Goal: Task Accomplishment & Management: Manage account settings

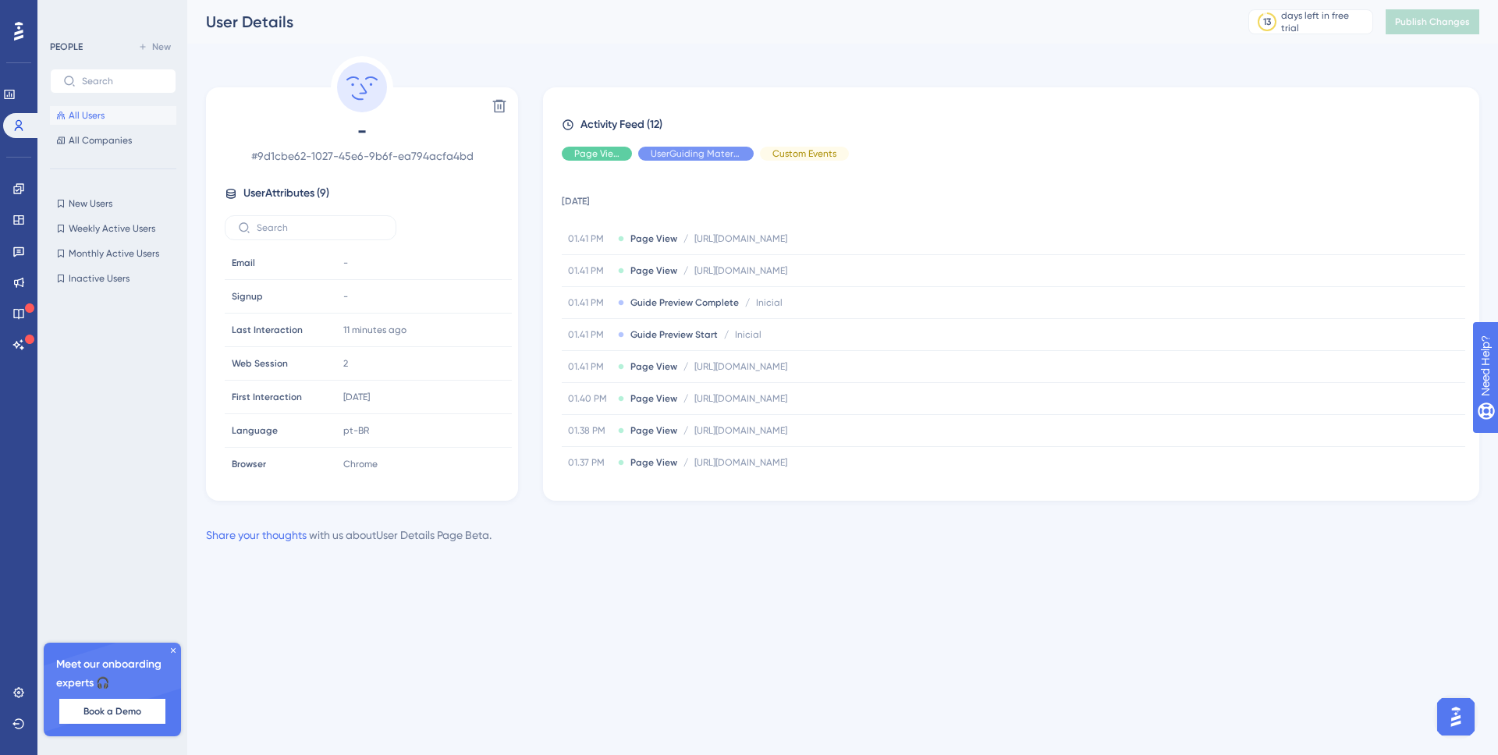
click at [112, 122] on button "All Users" at bounding box center [113, 115] width 126 height 19
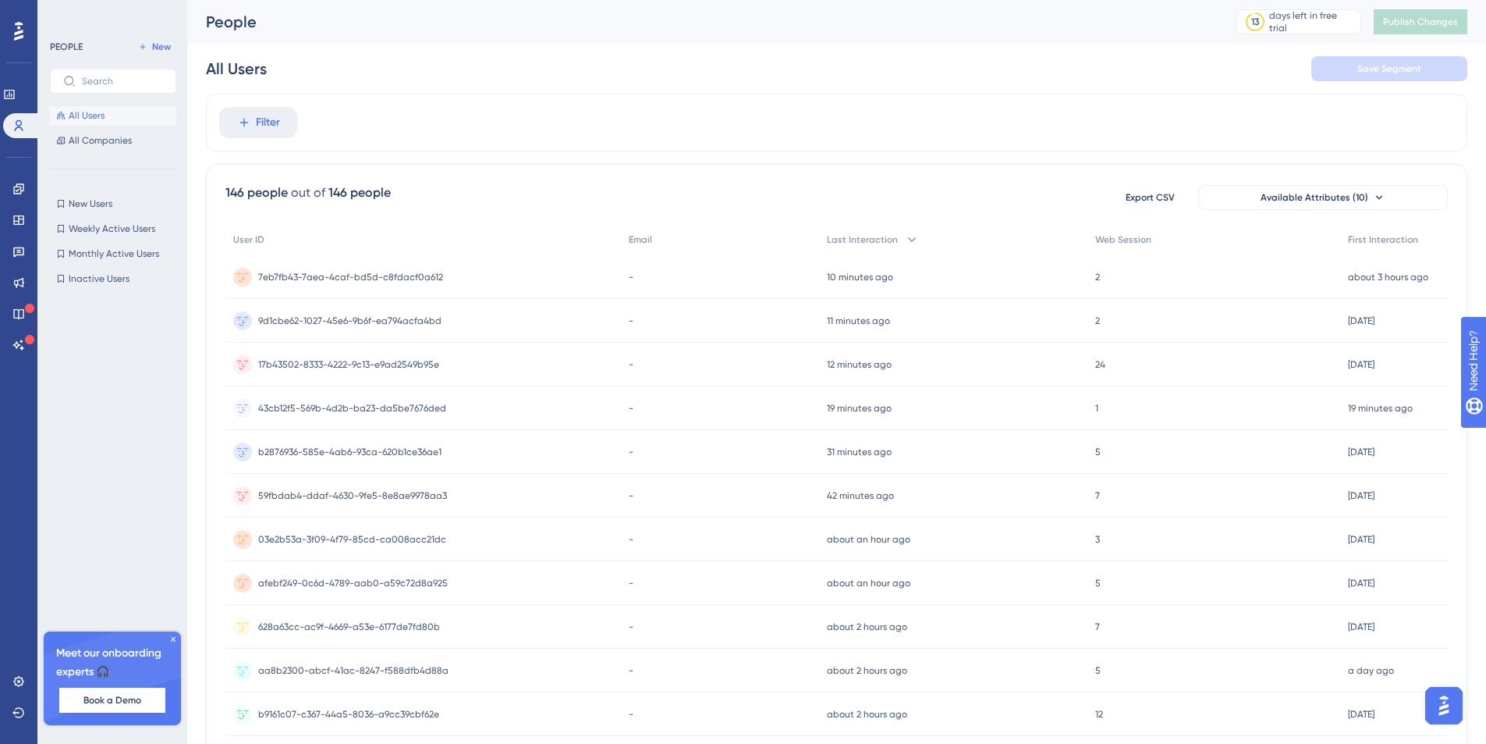
click at [172, 636] on icon at bounding box center [173, 638] width 9 height 9
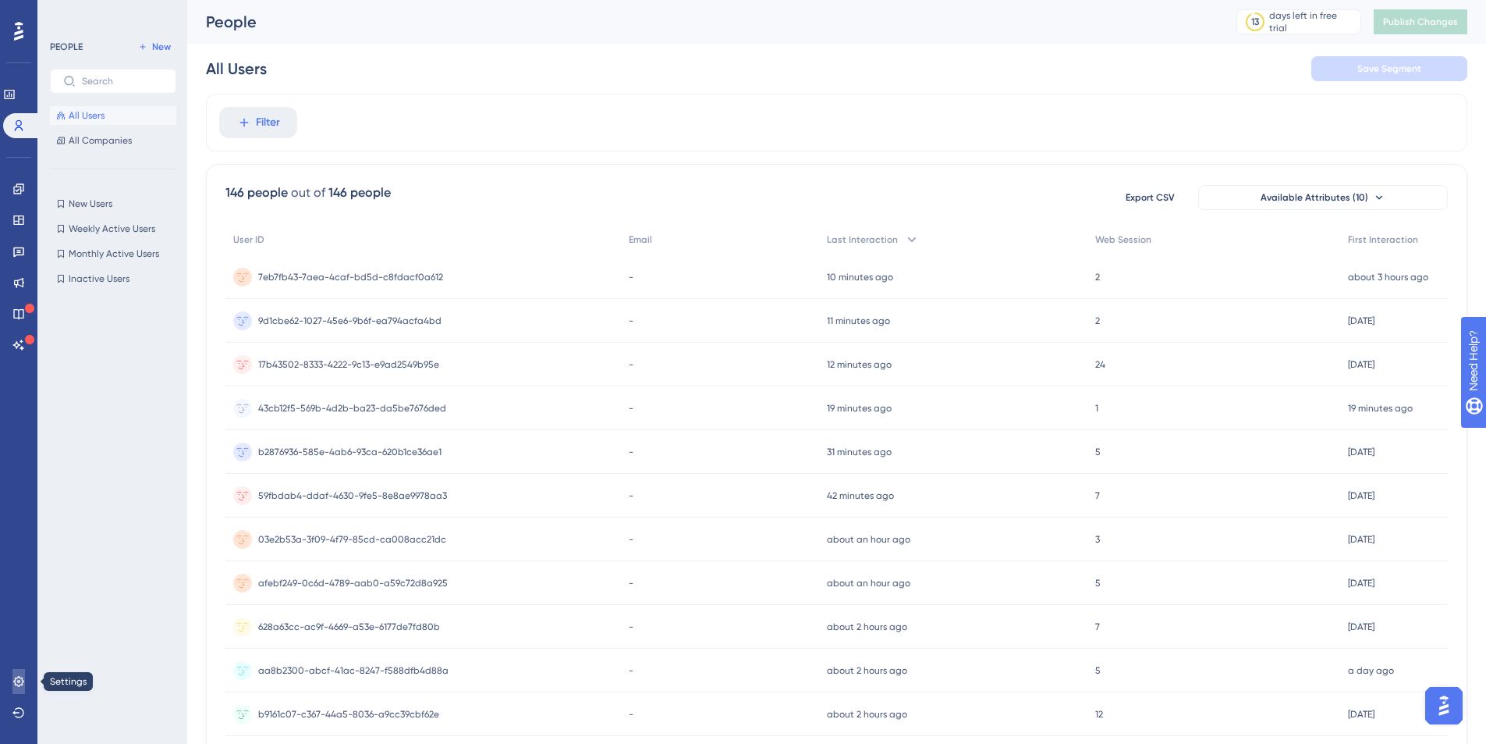
click at [15, 682] on icon at bounding box center [18, 681] width 10 height 10
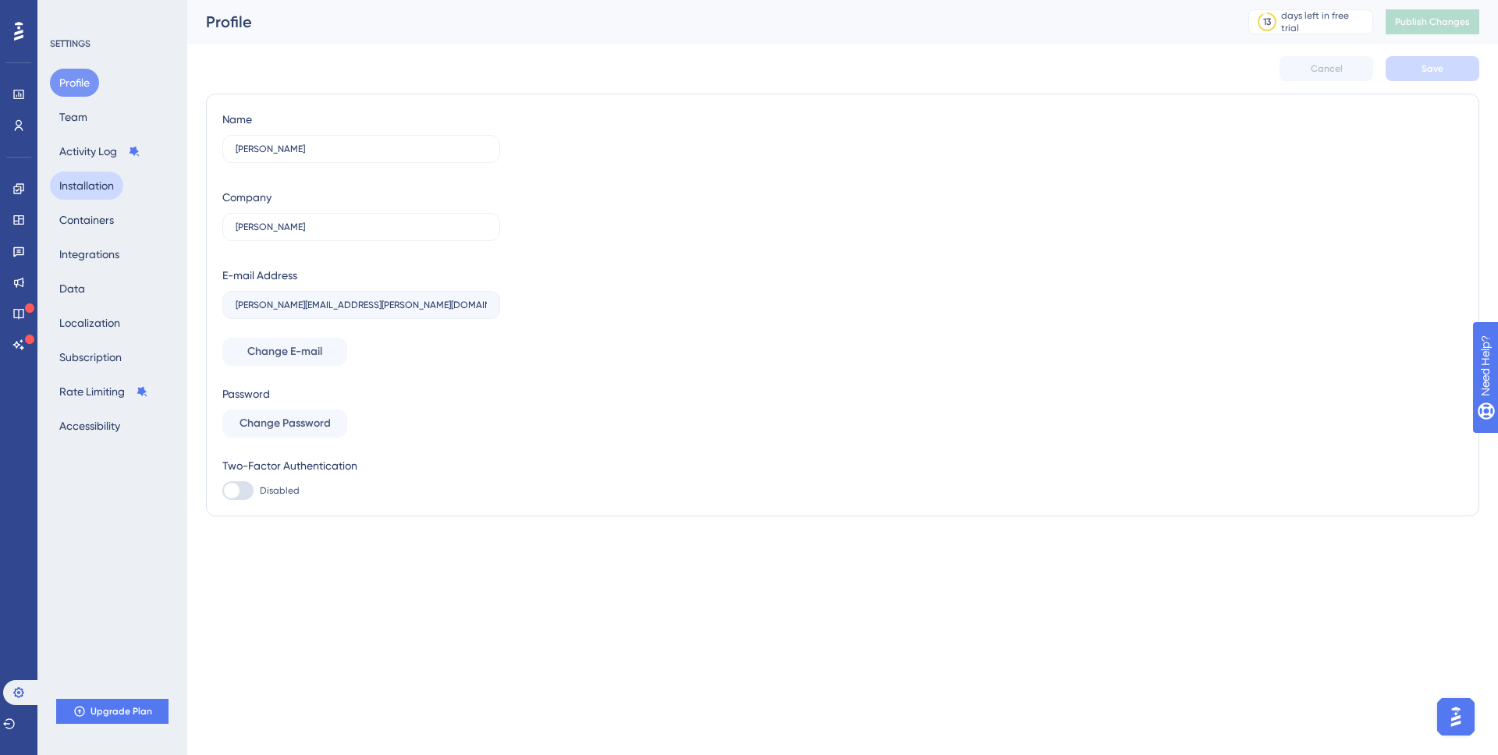
click at [111, 189] on button "Installation" at bounding box center [86, 186] width 73 height 28
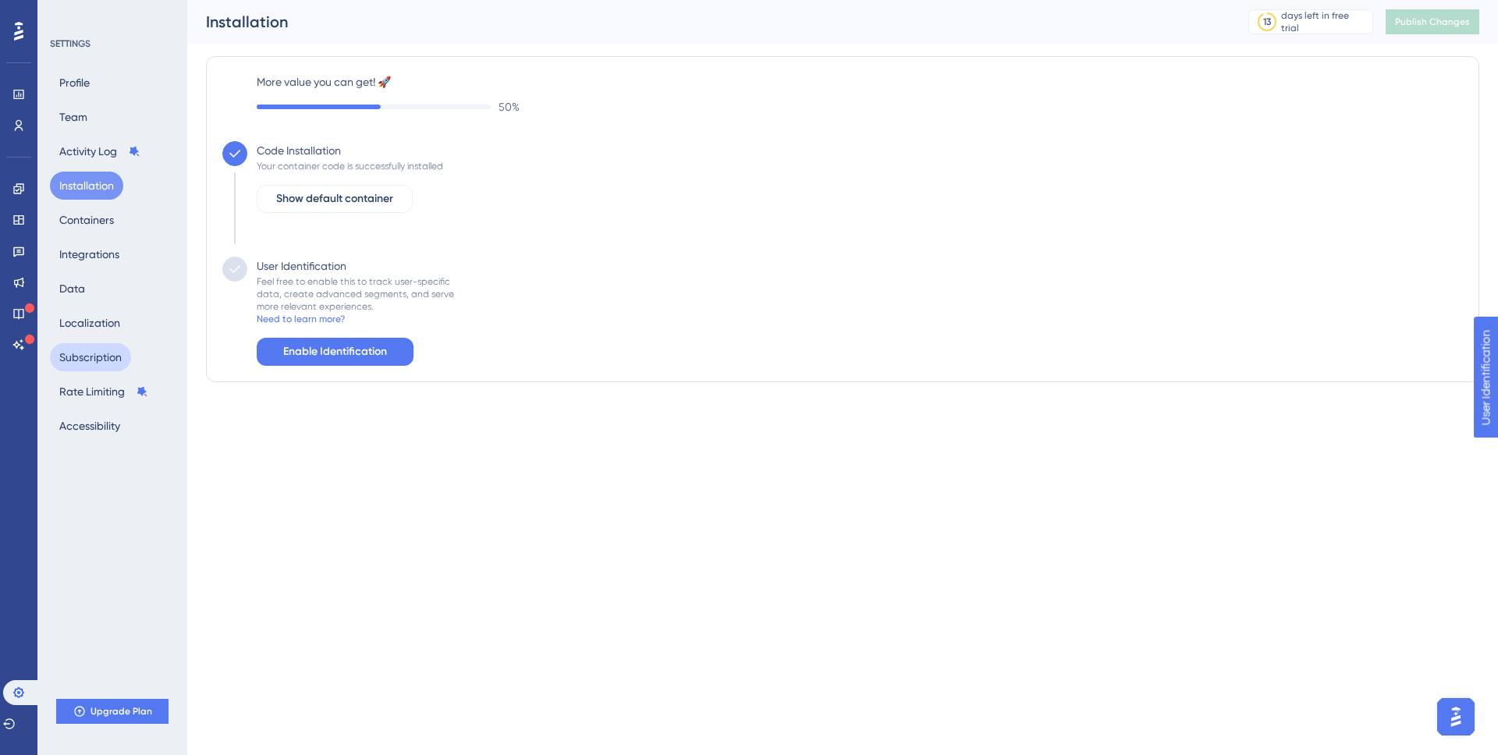
click at [91, 348] on button "Subscription" at bounding box center [90, 357] width 81 height 28
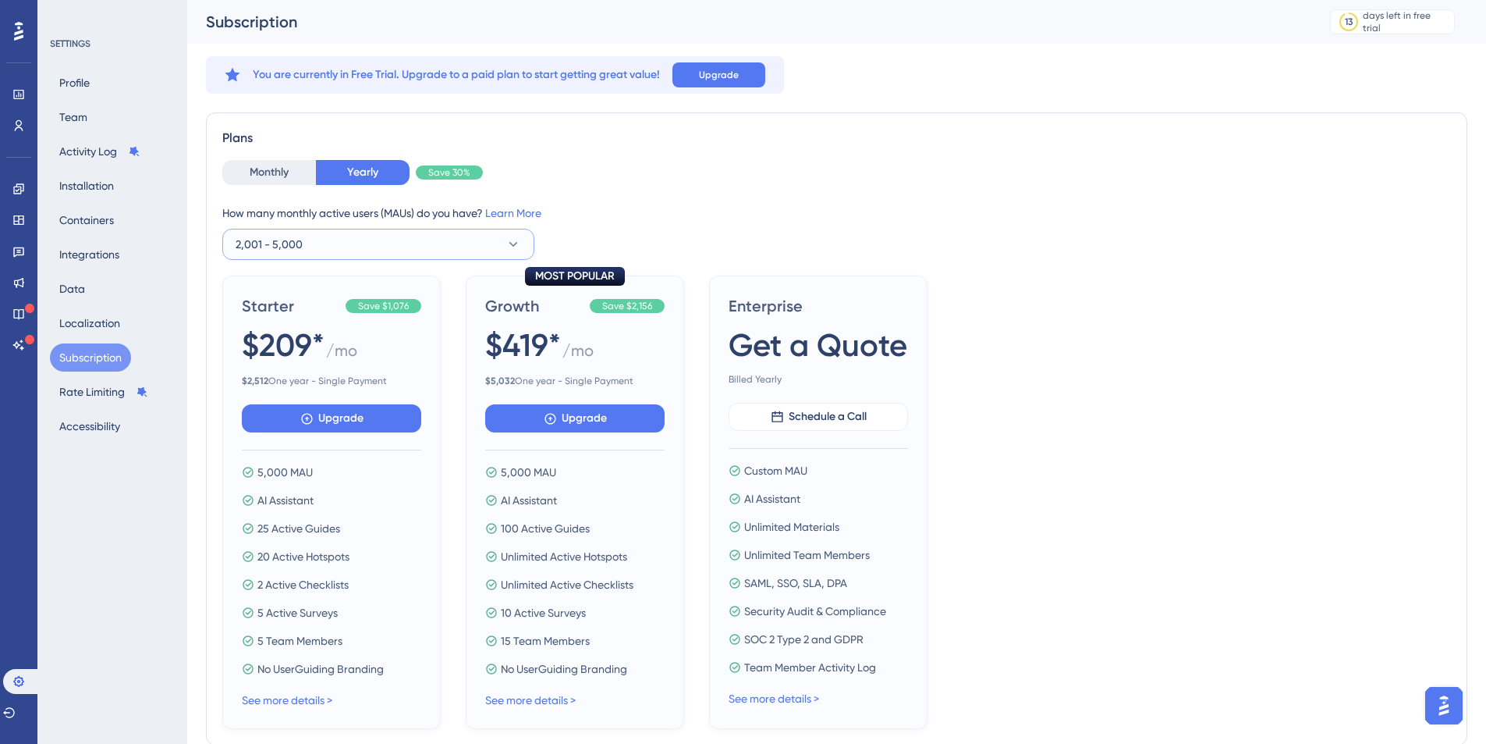
click at [346, 254] on button "2,001 - 5,000" at bounding box center [378, 244] width 312 height 31
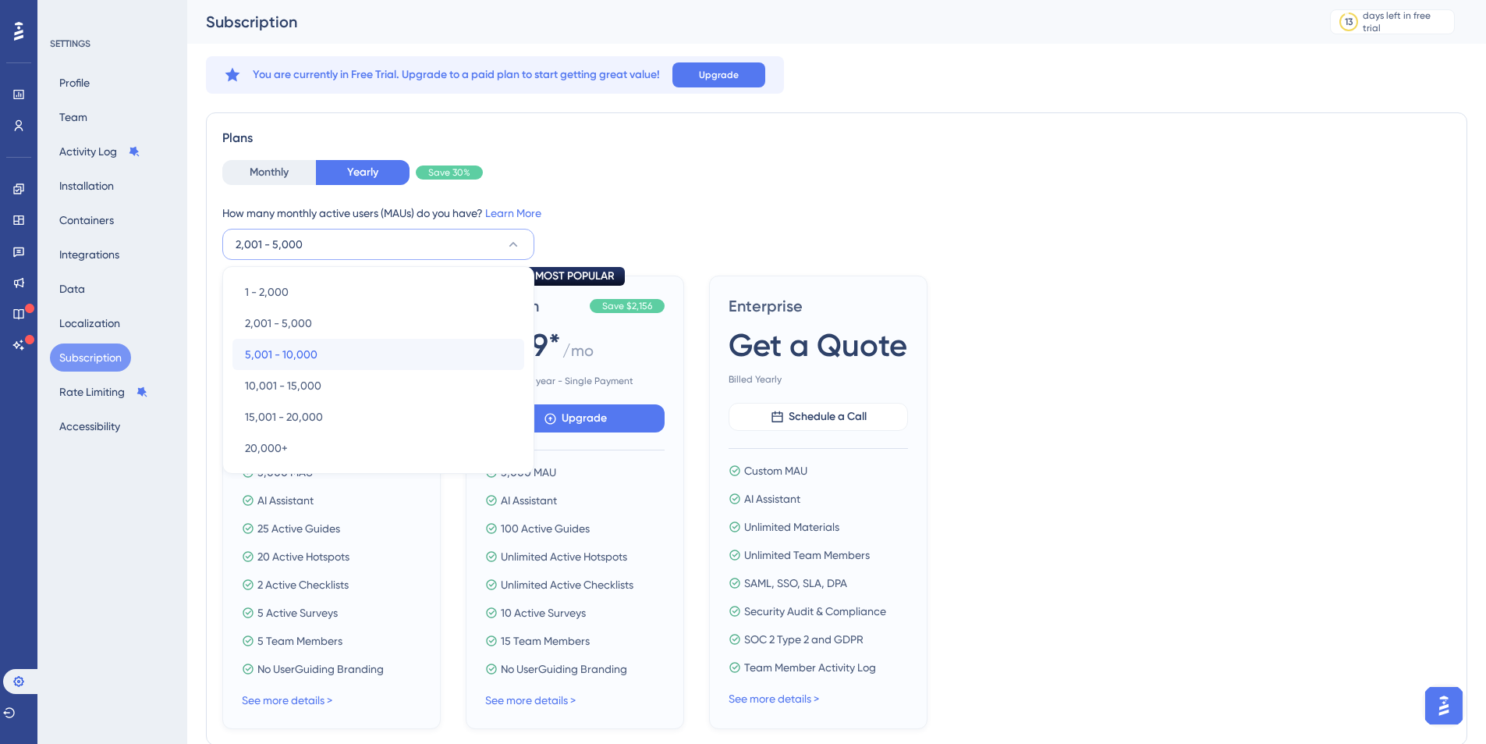
click at [316, 353] on div "5,001 - 10,000 5,001 - 10,000" at bounding box center [378, 354] width 267 height 31
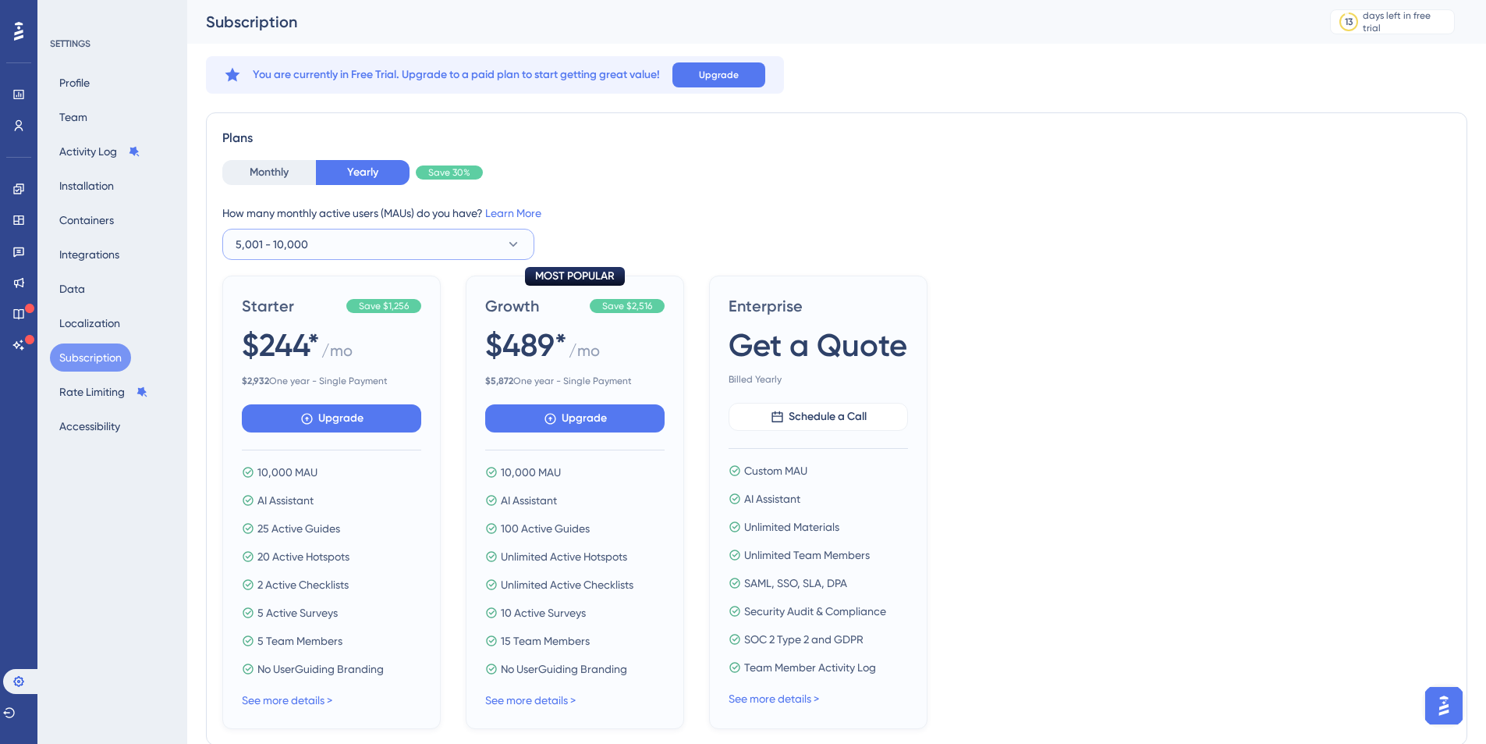
click at [397, 243] on button "5,001 - 10,000" at bounding box center [378, 244] width 312 height 31
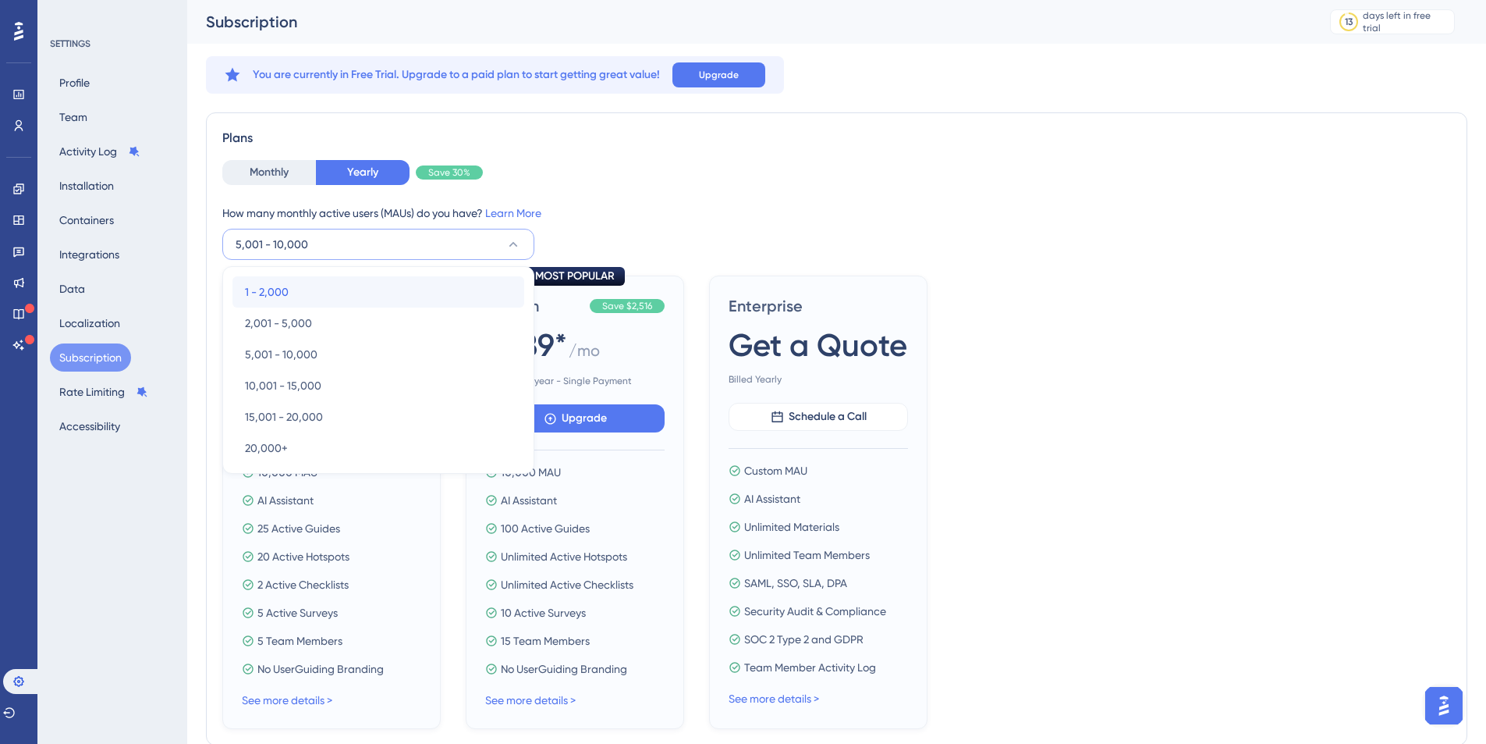
click at [331, 288] on div "1 - 2,000 1 - 2,000" at bounding box center [378, 291] width 267 height 31
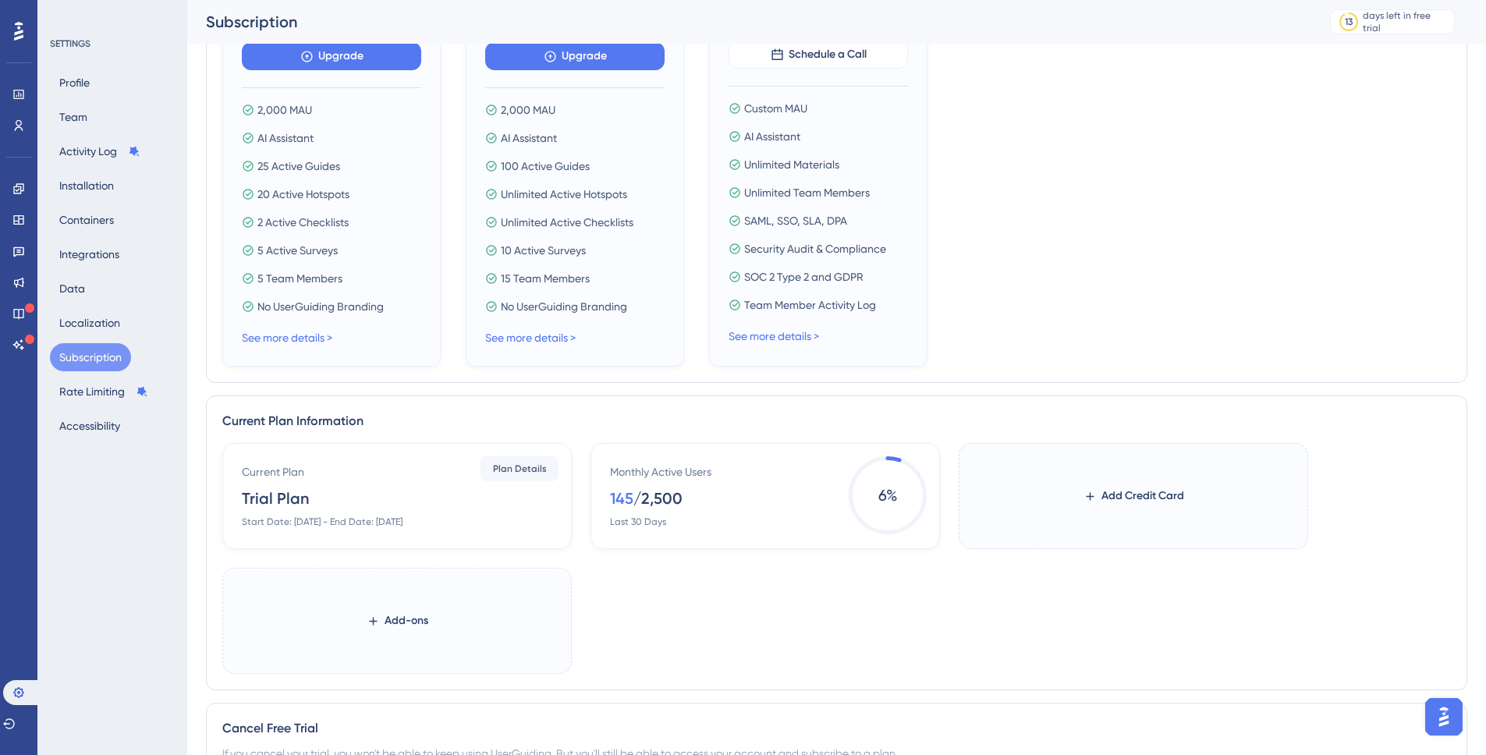
scroll to position [502, 0]
